Goal: Information Seeking & Learning: Learn about a topic

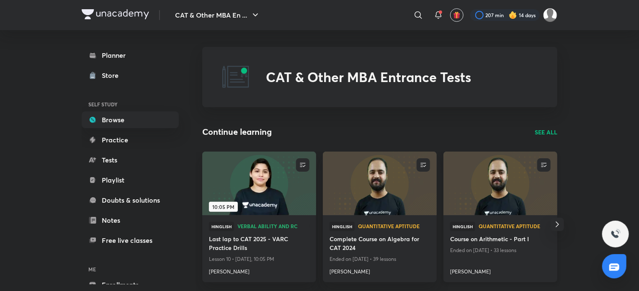
click at [506, 206] on img at bounding box center [500, 183] width 116 height 65
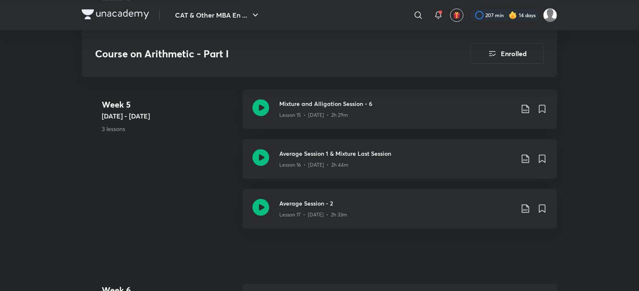
scroll to position [1198, 0]
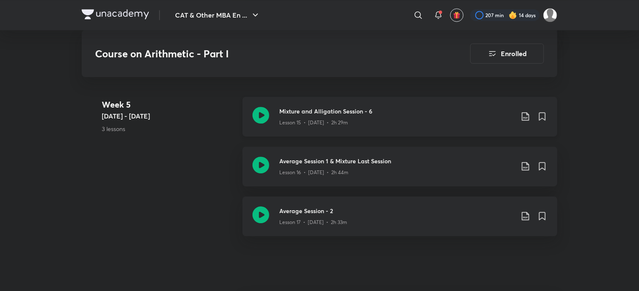
click at [265, 110] on icon at bounding box center [260, 115] width 17 height 17
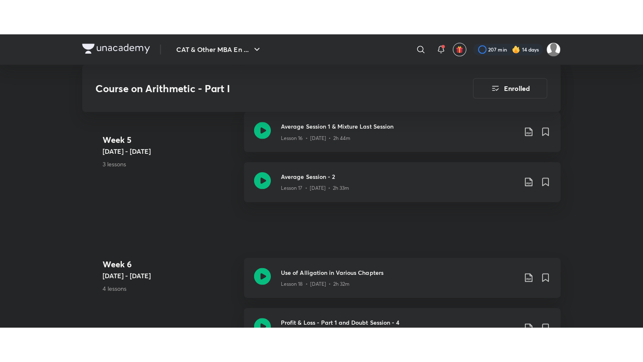
scroll to position [1268, 0]
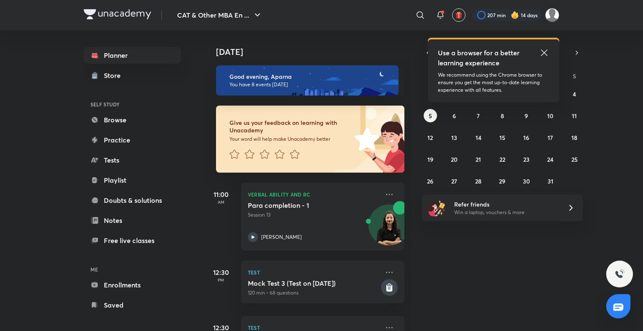
click at [544, 51] on icon at bounding box center [544, 53] width 10 height 10
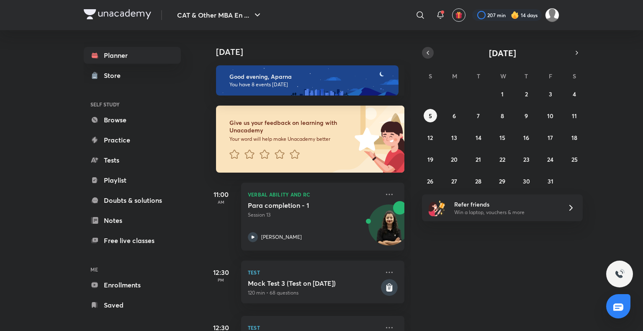
click at [427, 51] on icon "button" at bounding box center [427, 53] width 7 height 8
click at [481, 161] on abbr "23" at bounding box center [478, 159] width 6 height 8
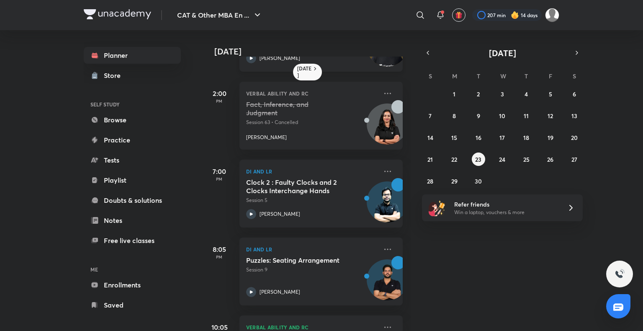
scroll to position [284, 2]
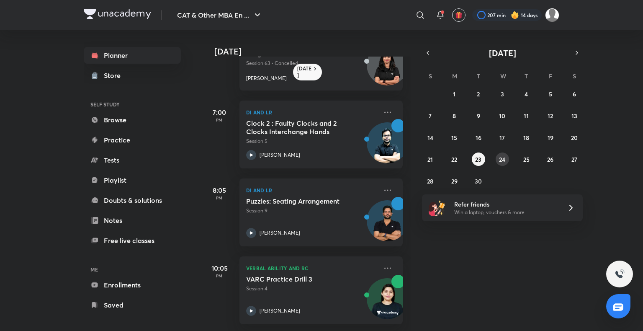
click at [502, 159] on abbr "24" at bounding box center [502, 159] width 6 height 8
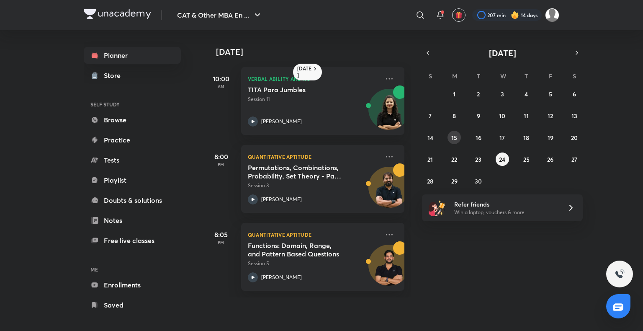
click at [449, 140] on button "15" at bounding box center [453, 137] width 13 height 13
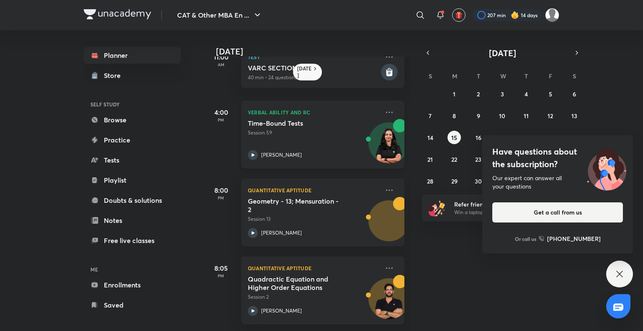
scroll to position [0, 0]
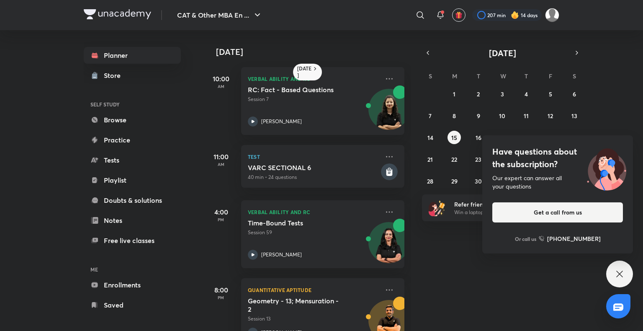
click at [629, 280] on div "Have questions about the subscription? Our expert can answer all your questions…" at bounding box center [619, 273] width 27 height 27
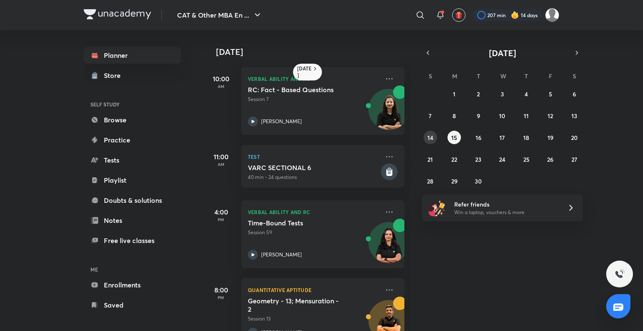
click at [431, 141] on button "14" at bounding box center [430, 137] width 13 height 13
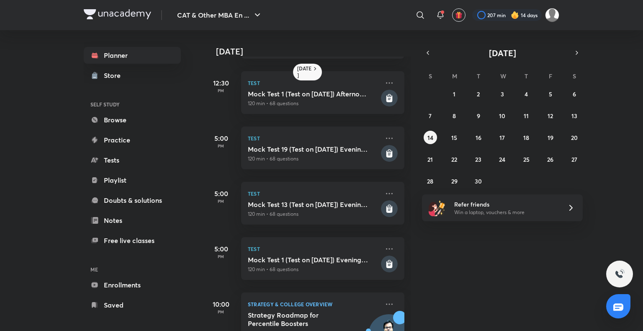
scroll to position [314, 0]
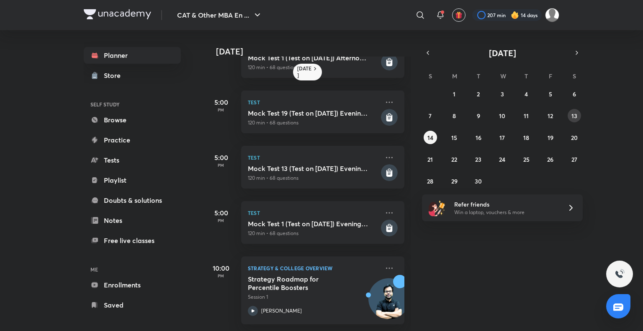
click at [573, 118] on abbr "13" at bounding box center [574, 116] width 6 height 8
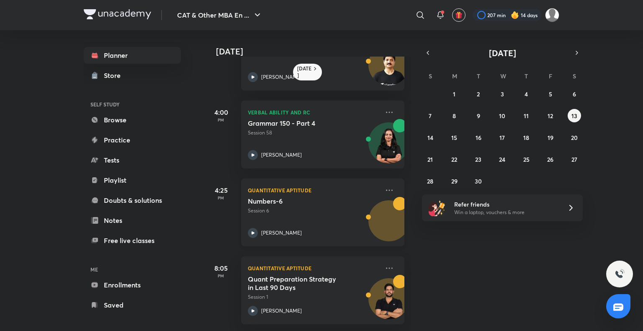
scroll to position [0, 0]
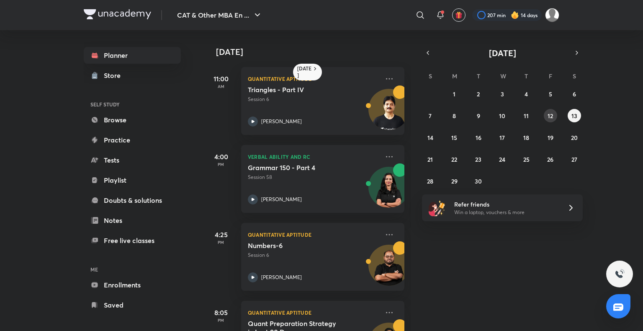
click at [554, 117] on button "12" at bounding box center [550, 115] width 13 height 13
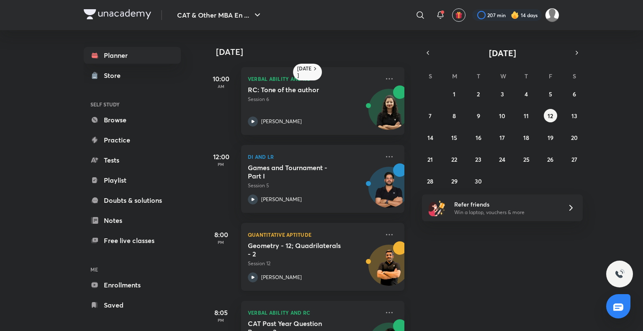
scroll to position [50, 0]
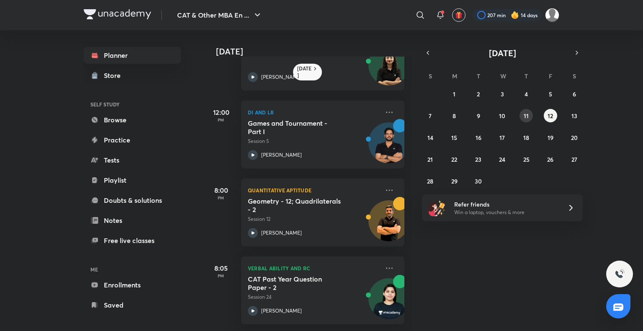
click at [527, 113] on abbr "11" at bounding box center [526, 116] width 5 height 8
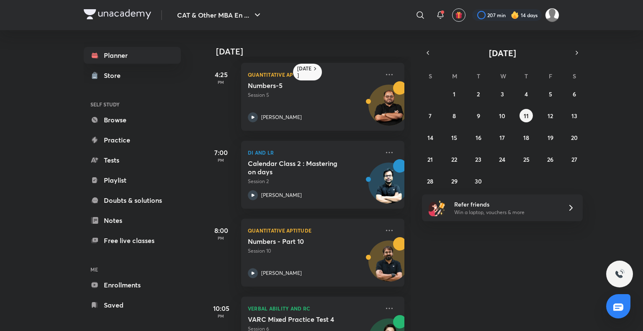
scroll to position [284, 0]
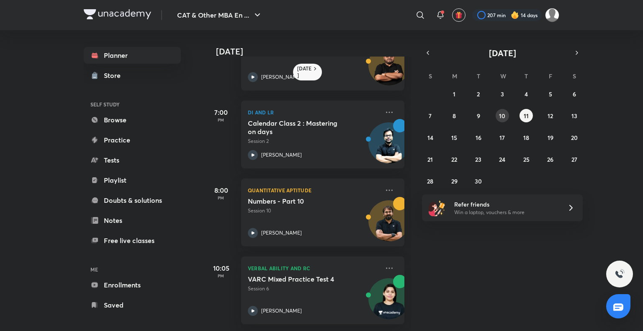
click at [502, 117] on abbr "10" at bounding box center [502, 116] width 6 height 8
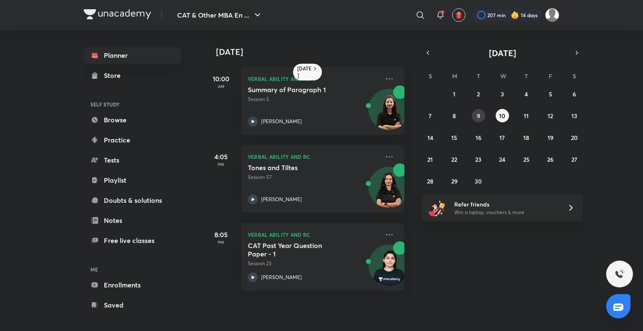
click at [475, 116] on button "9" at bounding box center [478, 115] width 13 height 13
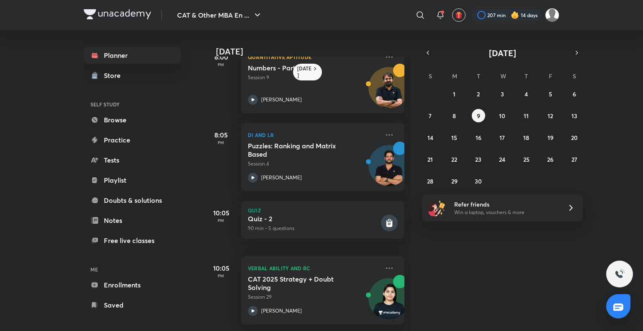
scroll to position [706, 0]
click at [253, 307] on icon at bounding box center [253, 311] width 10 height 10
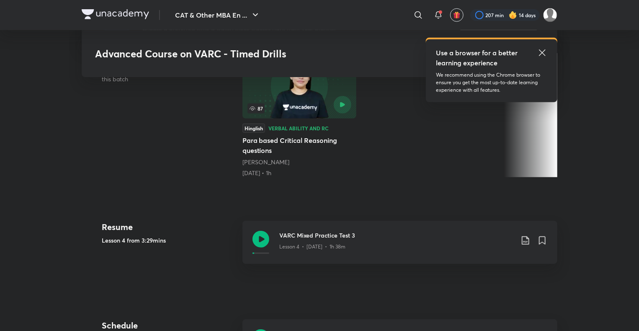
scroll to position [262, 0]
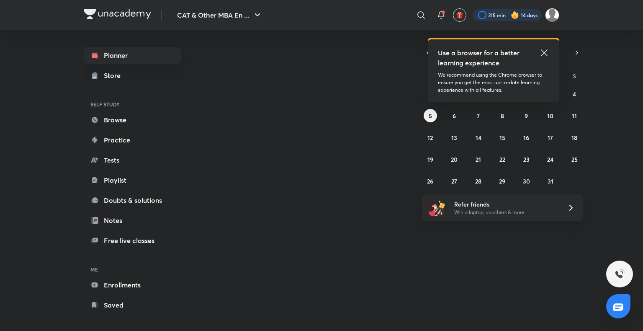
drag, startPoint x: 0, startPoint y: 0, endPoint x: 501, endPoint y: 11, distance: 501.2
click at [501, 11] on div at bounding box center [507, 15] width 69 height 12
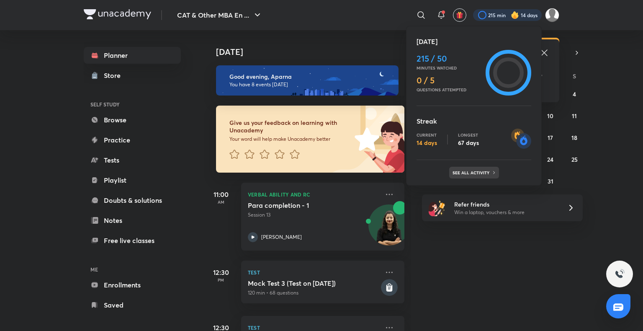
click at [461, 170] on p "See all activity" at bounding box center [471, 172] width 39 height 5
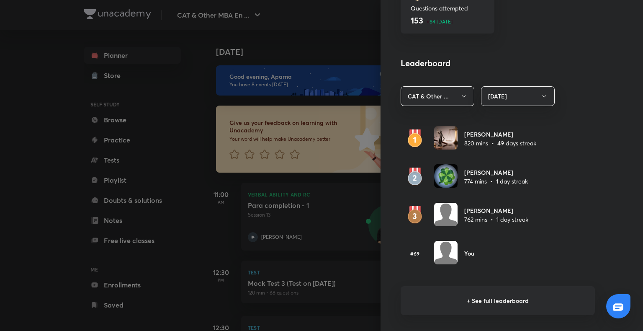
scroll to position [424, 0]
click at [473, 300] on h6 "+ See full leaderboard" at bounding box center [498, 300] width 194 height 29
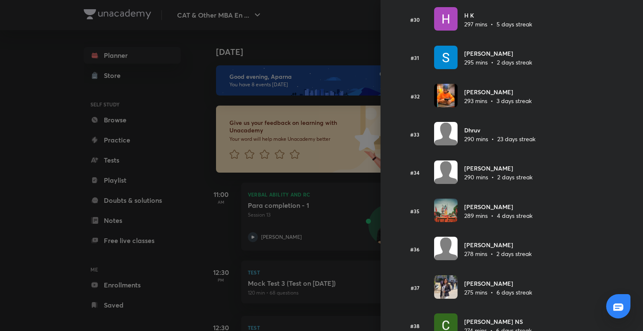
scroll to position [1174, 0]
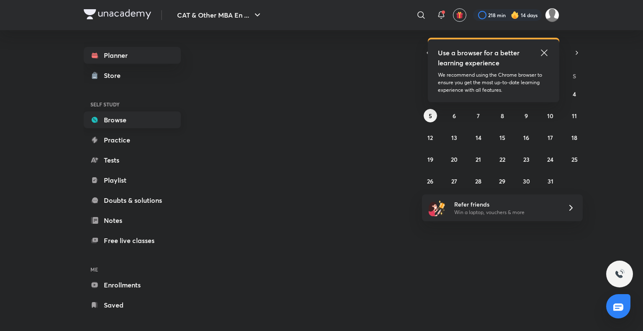
click at [122, 122] on link "Browse" at bounding box center [132, 119] width 97 height 17
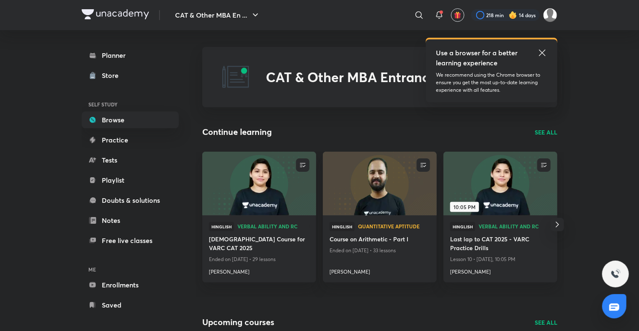
click at [540, 132] on p "SEE ALL" at bounding box center [546, 132] width 23 height 9
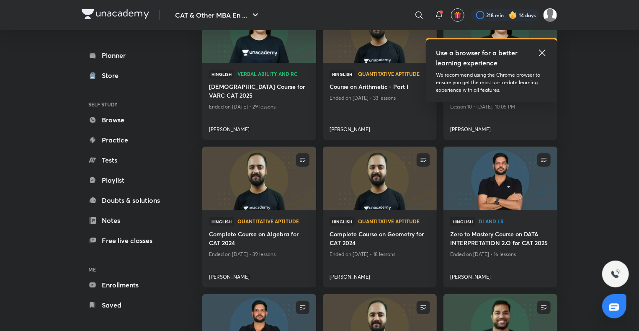
scroll to position [166, 0]
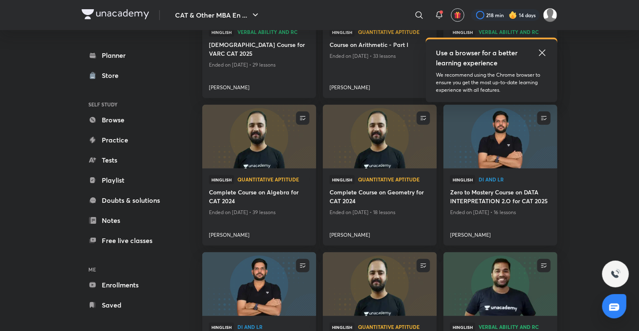
click at [541, 51] on icon at bounding box center [542, 52] width 6 height 6
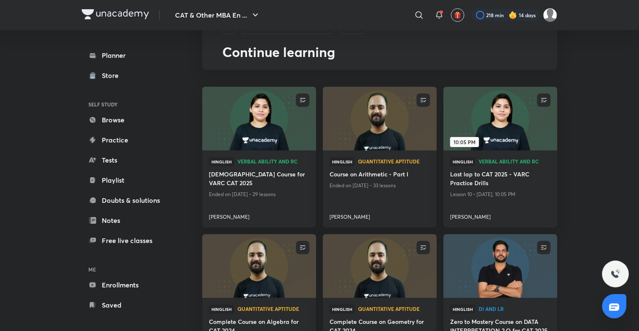
scroll to position [36, 0]
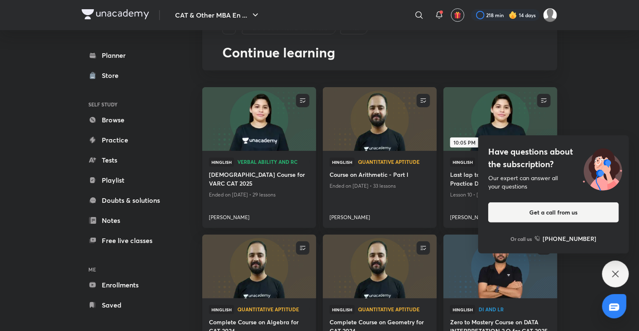
click at [609, 276] on div "Have questions about the subscription? Our expert can answer all your questions…" at bounding box center [615, 273] width 27 height 27
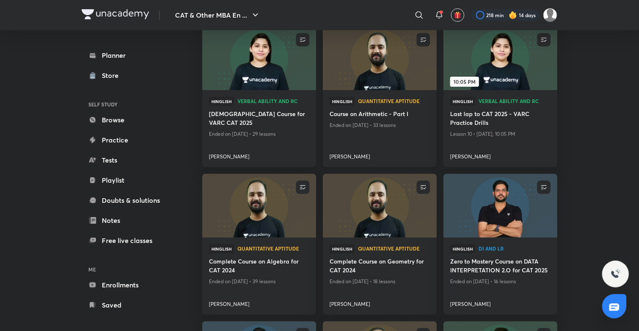
scroll to position [97, 0]
click at [379, 215] on img at bounding box center [379, 205] width 116 height 65
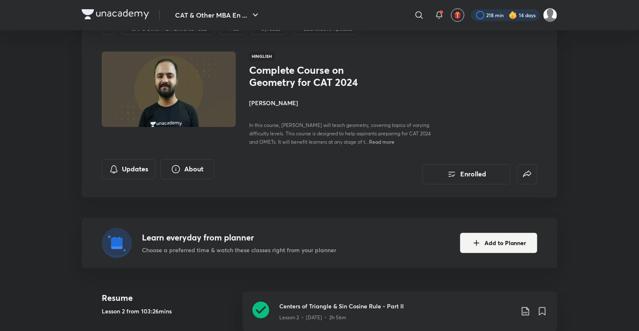
scroll to position [11, 0]
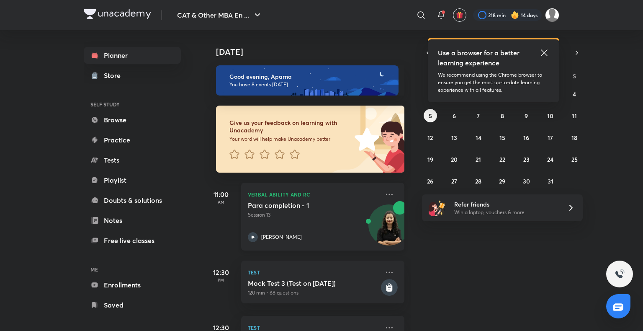
scroll to position [342, 0]
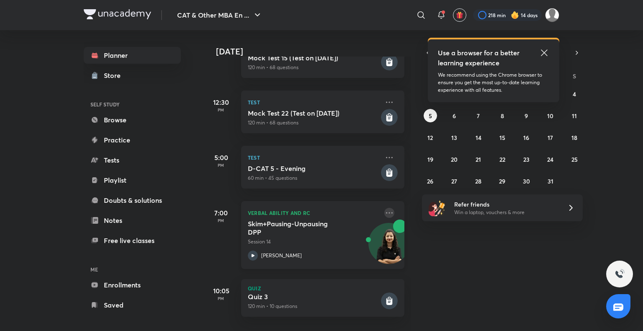
click at [384, 208] on icon at bounding box center [389, 213] width 10 height 10
click at [559, 241] on div "Today Good evening, Aparna You have 8 events today Give us your feedback on lea…" at bounding box center [422, 180] width 437 height 301
click at [544, 53] on icon at bounding box center [544, 52] width 6 height 6
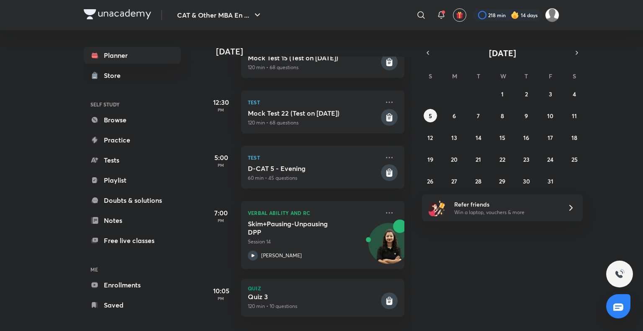
click at [512, 13] on img at bounding box center [515, 15] width 8 height 8
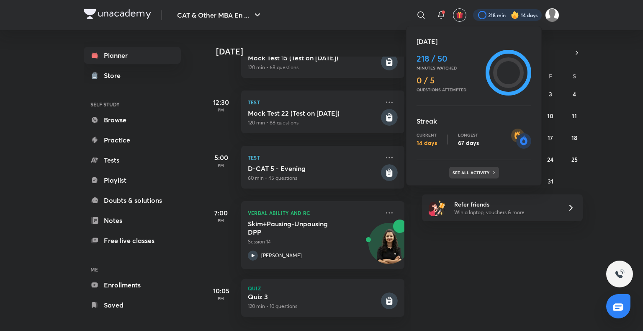
click at [467, 172] on p "See all activity" at bounding box center [471, 172] width 39 height 5
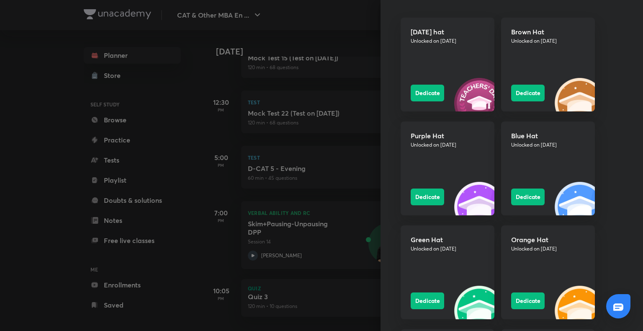
scroll to position [774, 0]
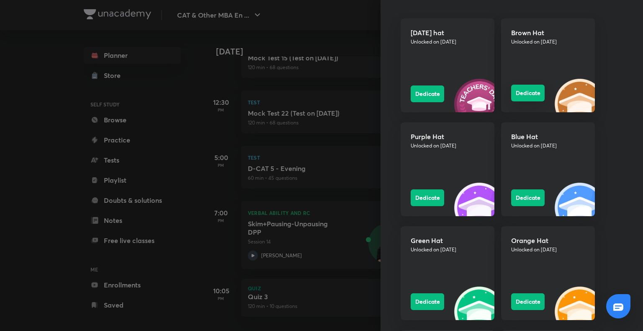
click at [514, 88] on button "Dedicate" at bounding box center [527, 93] width 33 height 17
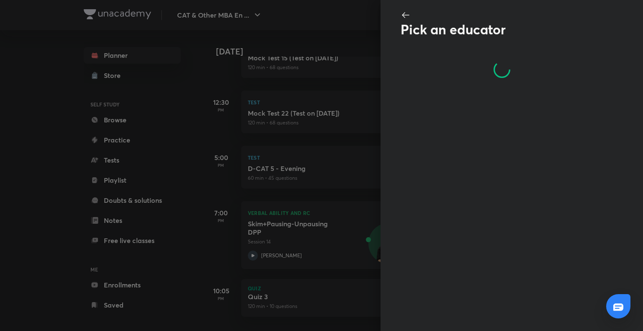
click at [406, 18] on icon at bounding box center [406, 15] width 10 height 10
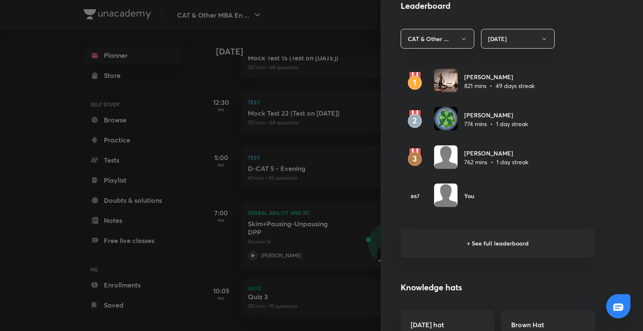
scroll to position [484, 0]
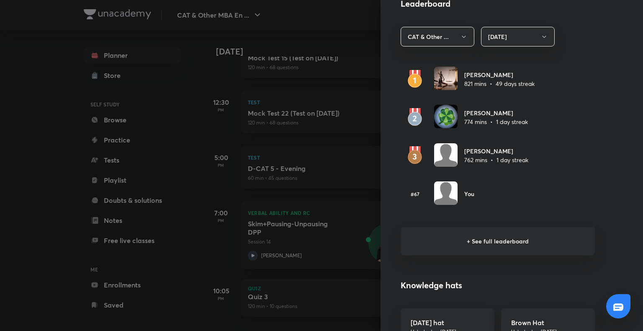
click at [64, 161] on div at bounding box center [321, 165] width 643 height 331
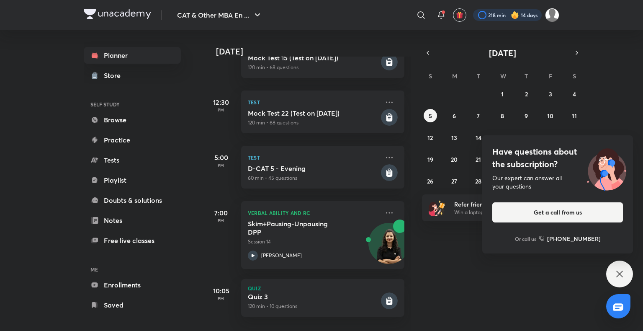
click at [531, 15] on div at bounding box center [507, 15] width 69 height 12
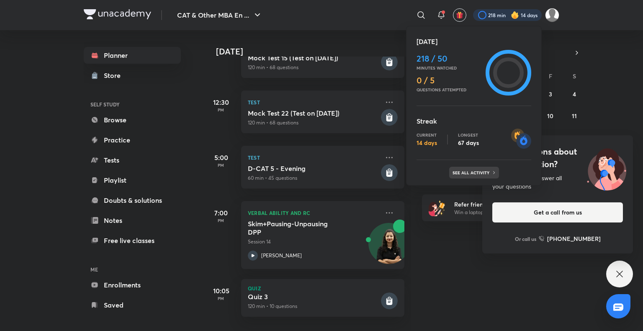
click at [472, 167] on div "See all activity" at bounding box center [474, 173] width 50 height 12
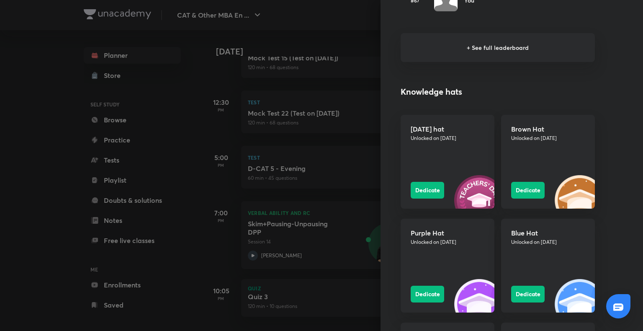
scroll to position [691, 0]
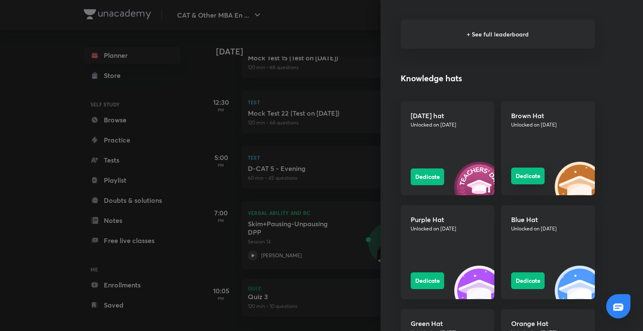
click at [520, 175] on button "Dedicate" at bounding box center [527, 175] width 33 height 17
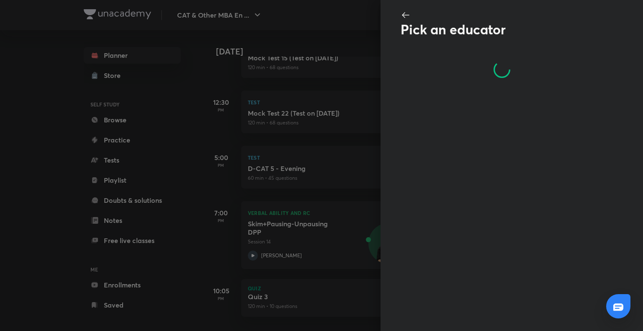
scroll to position [0, 0]
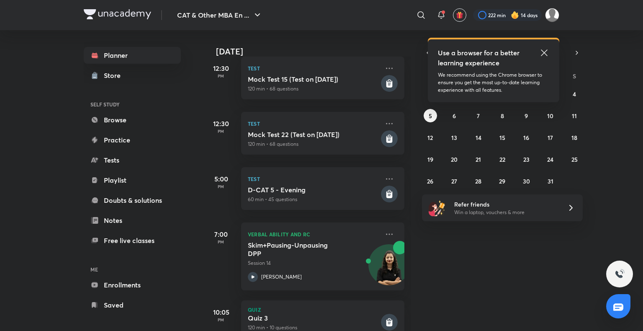
scroll to position [342, 0]
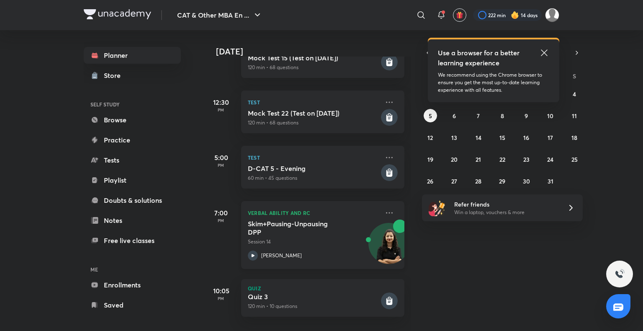
click at [252, 250] on icon at bounding box center [253, 255] width 10 height 10
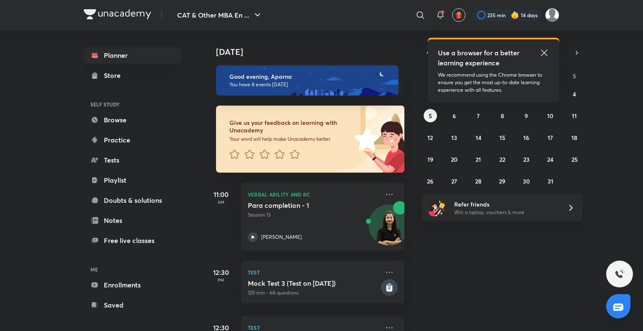
click at [518, 16] on img at bounding box center [515, 15] width 8 height 8
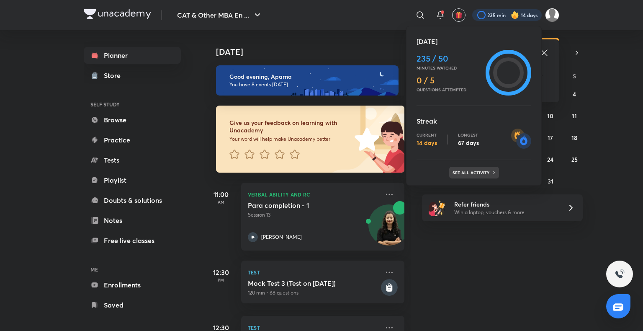
click at [478, 172] on p "See all activity" at bounding box center [471, 172] width 39 height 5
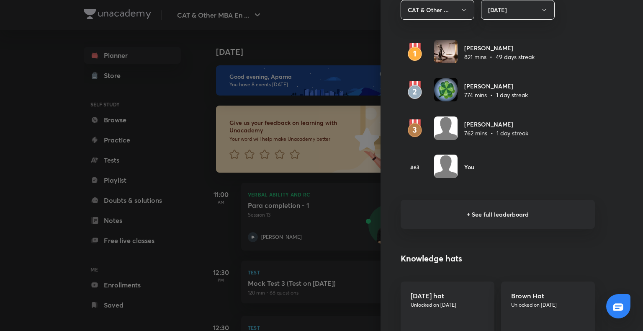
scroll to position [467, 0]
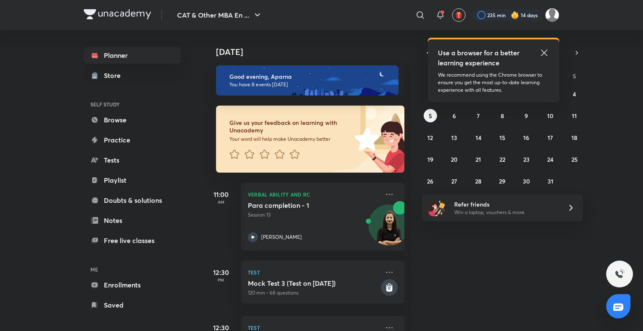
click at [511, 15] on img at bounding box center [515, 15] width 8 height 8
